Goal: Go to known website: Access a specific website the user already knows

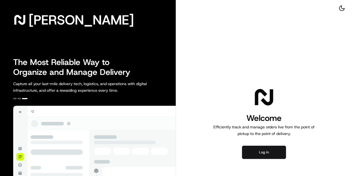
click at [266, 152] on button "Log in" at bounding box center [264, 151] width 44 height 13
